Goal: Transaction & Acquisition: Purchase product/service

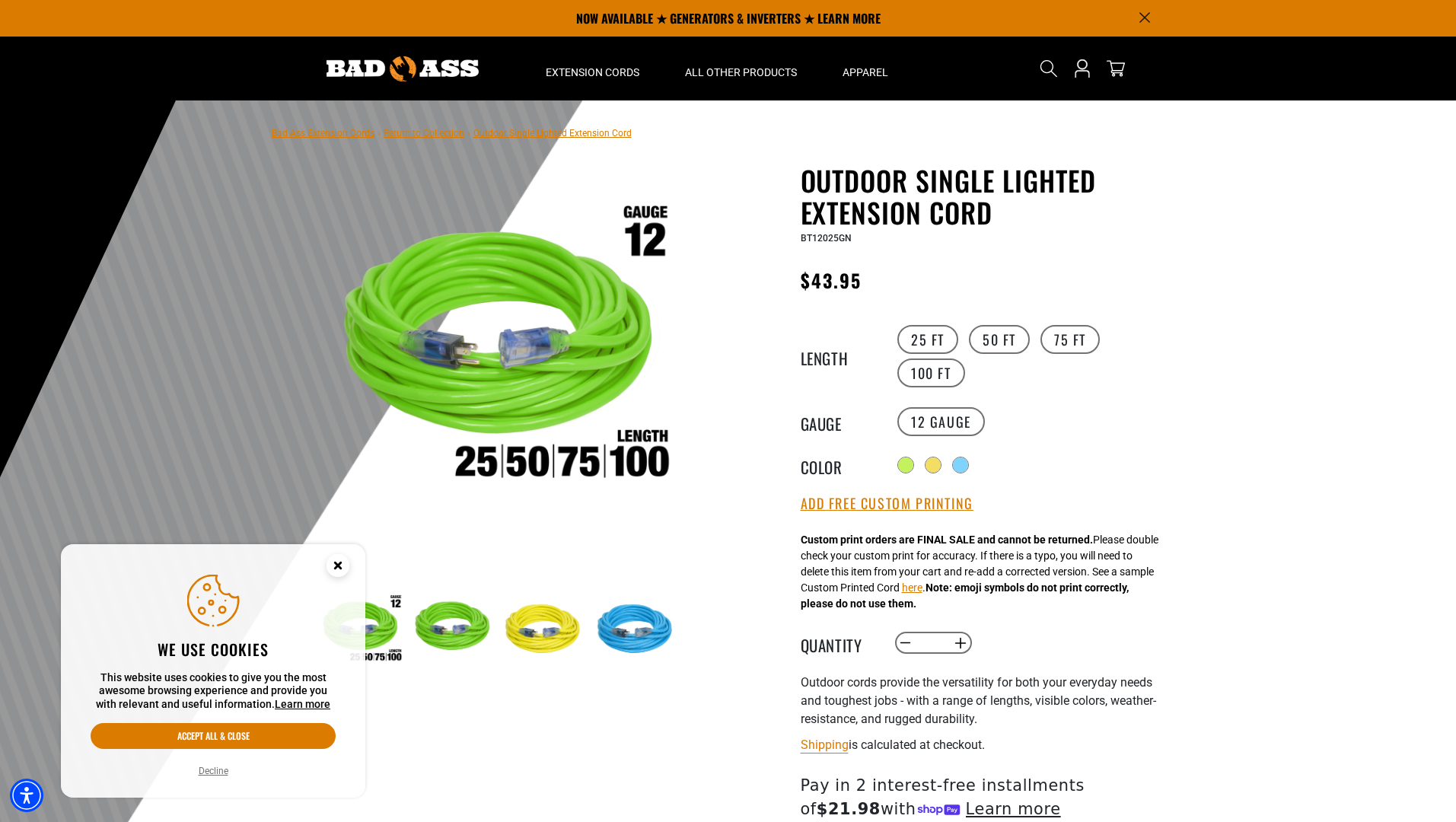
select select "**********"
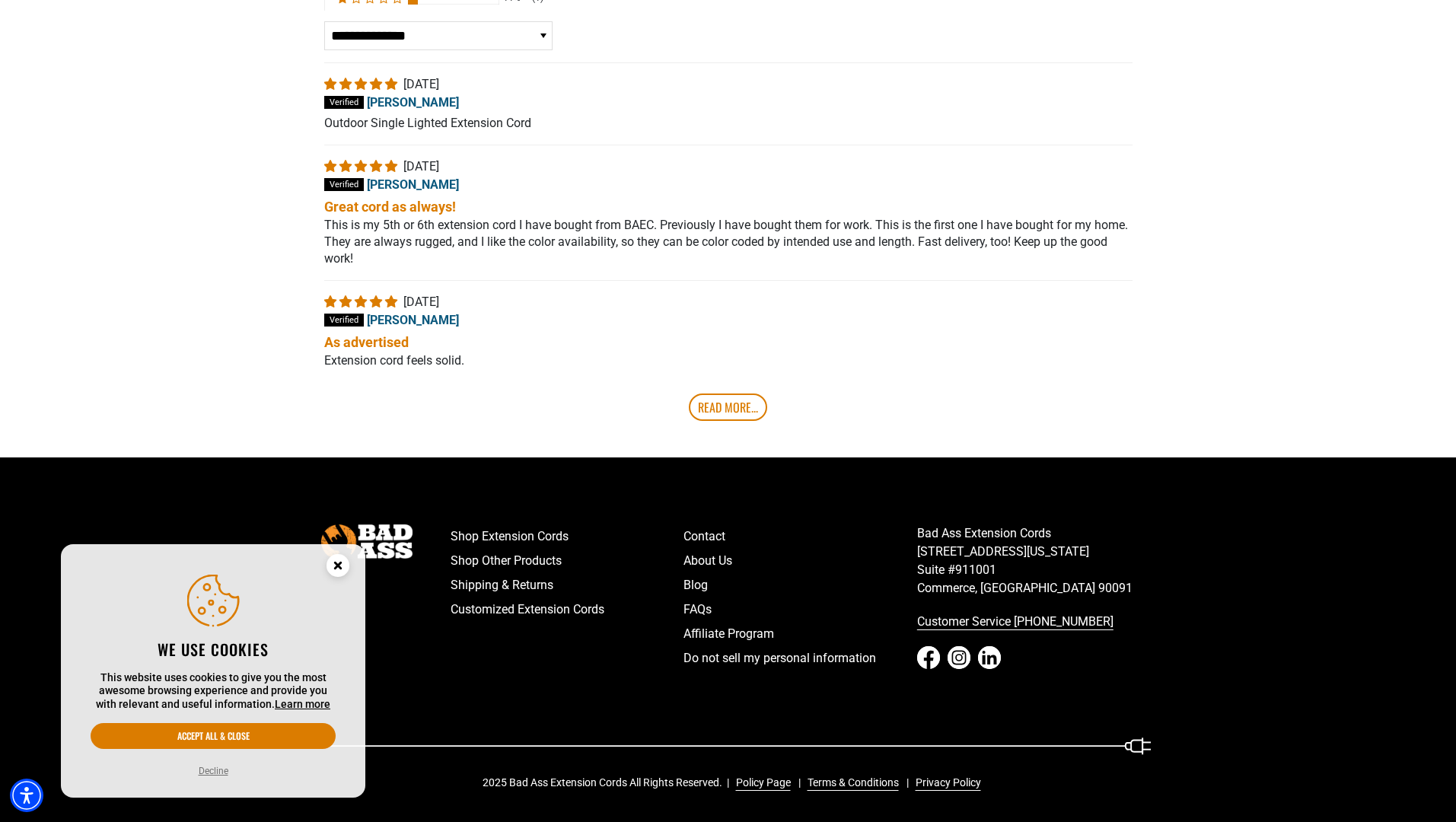
scroll to position [322, 0]
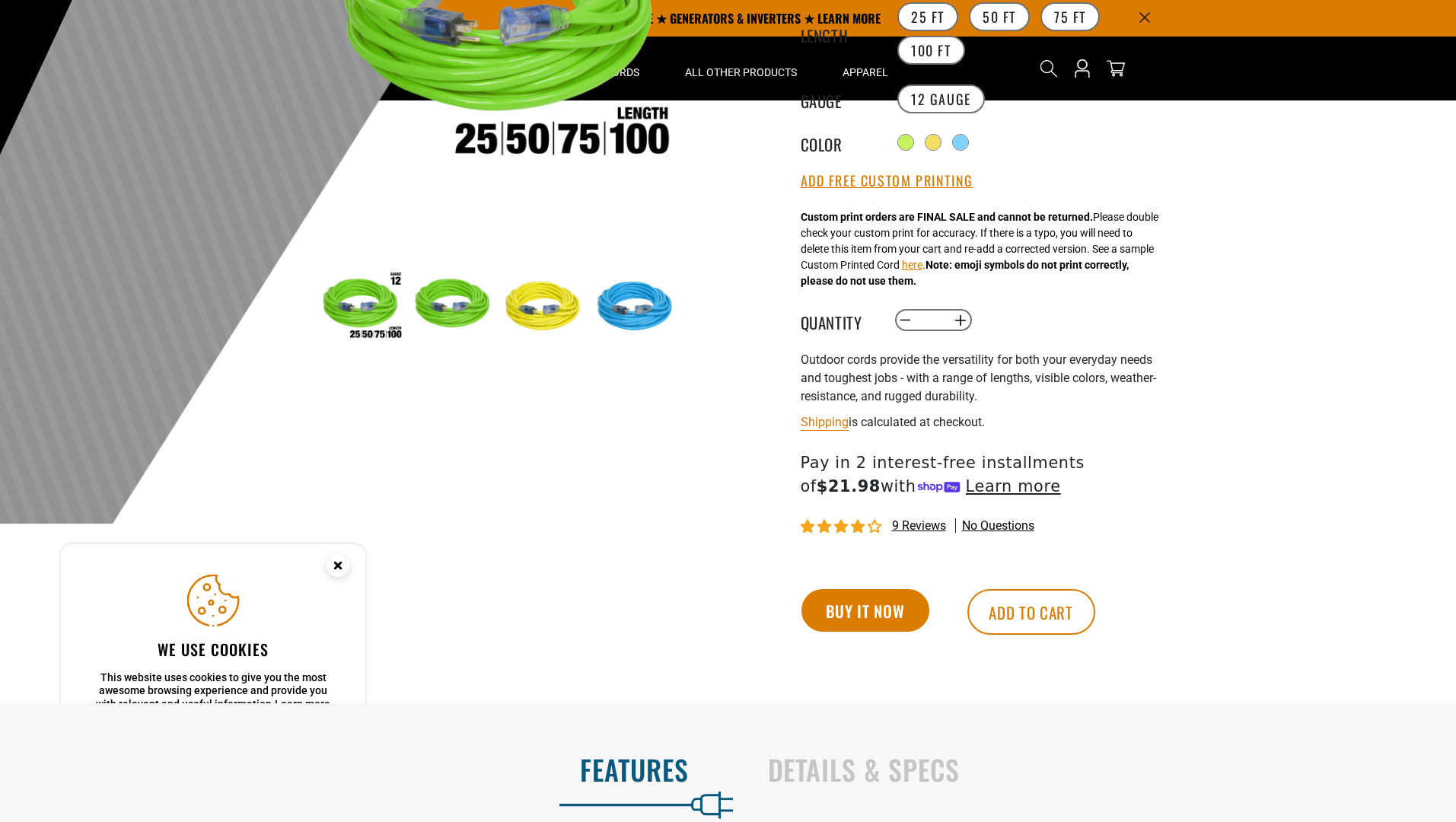
click at [865, 612] on button "Buy it now" at bounding box center [866, 610] width 128 height 42
